Goal: Transaction & Acquisition: Purchase product/service

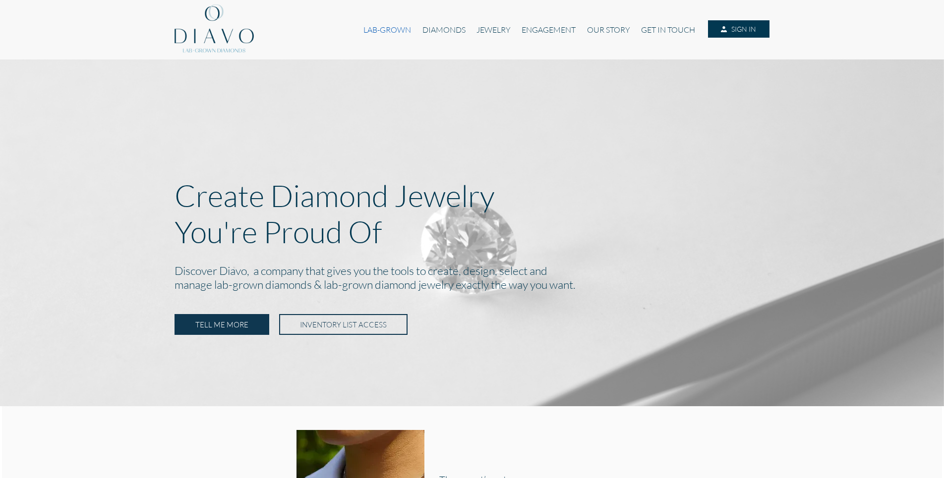
click at [394, 32] on link "LAB-GROWN" at bounding box center [387, 29] width 58 height 19
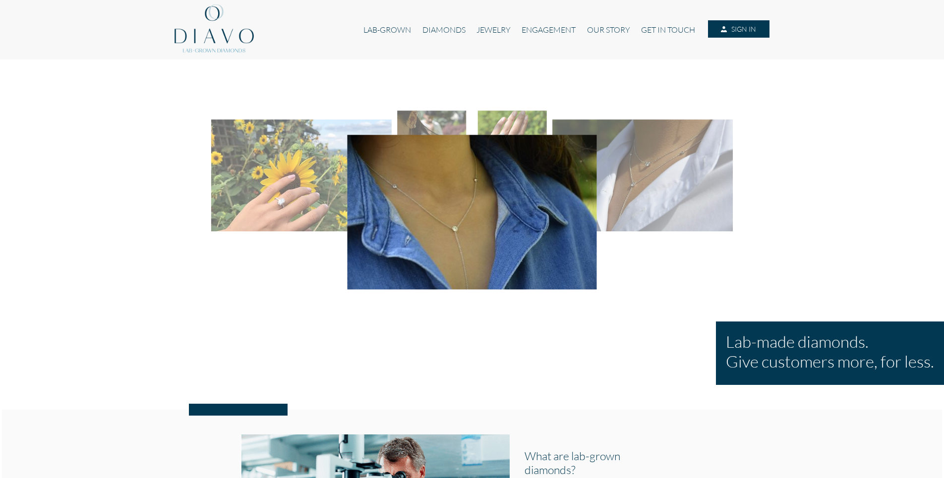
click at [747, 24] on link "SIGN IN" at bounding box center [738, 29] width 61 height 18
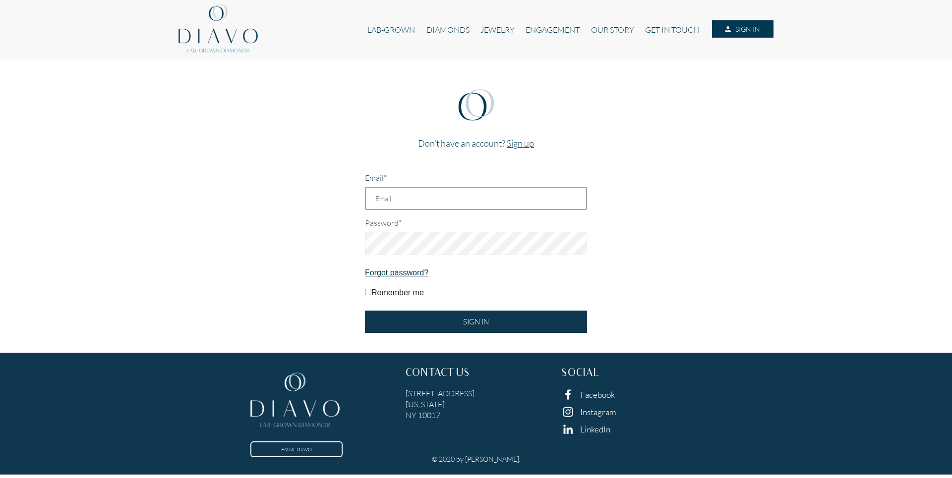
click at [473, 193] on input "Email*" at bounding box center [476, 198] width 222 height 23
type input "dixie@willjewelers.com"
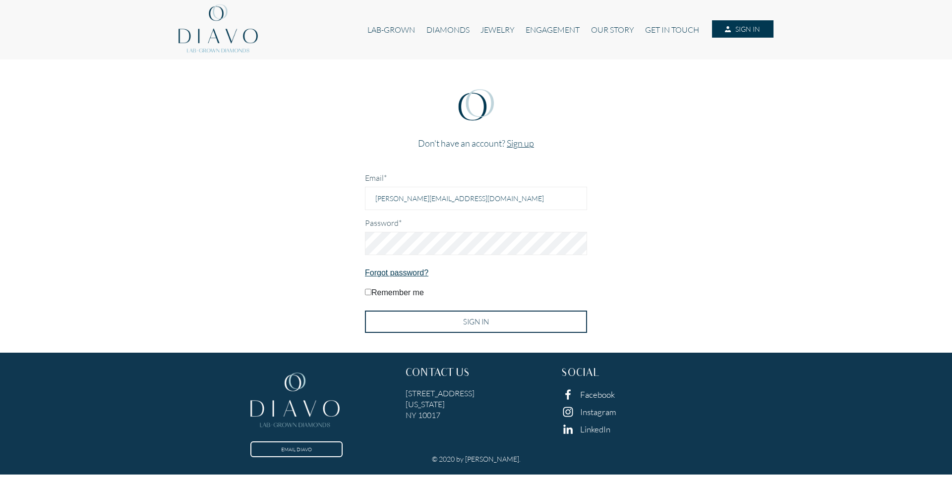
click at [449, 317] on input "SIGN IN" at bounding box center [476, 322] width 222 height 22
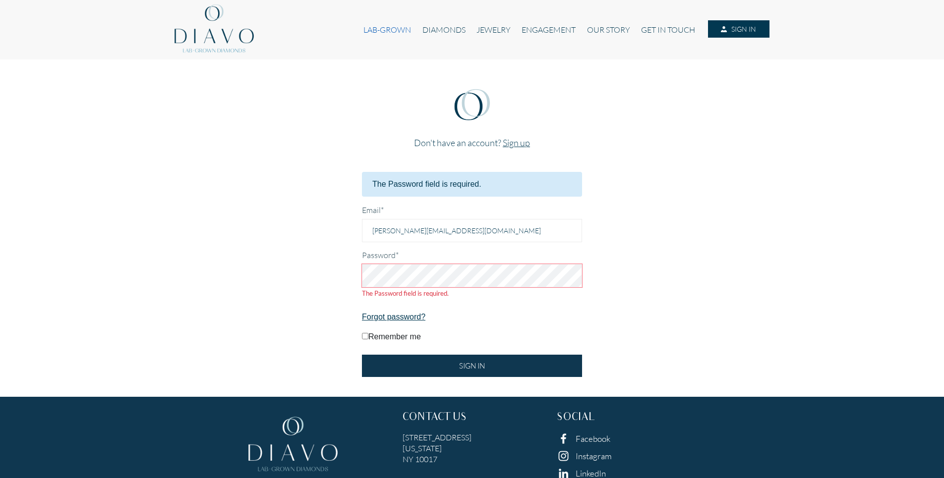
click at [393, 30] on link "LAB-GROWN" at bounding box center [387, 29] width 58 height 19
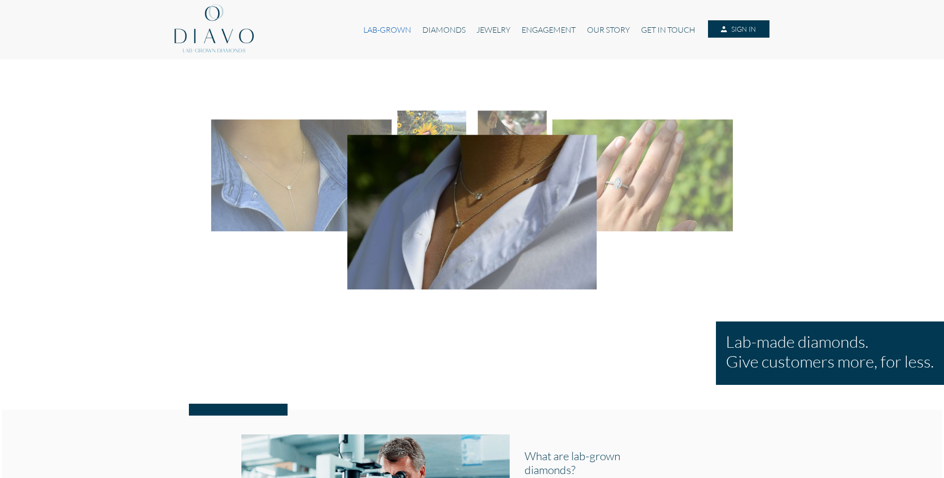
click at [390, 31] on link "LAB-GROWN" at bounding box center [387, 29] width 58 height 19
